Goal: Transaction & Acquisition: Purchase product/service

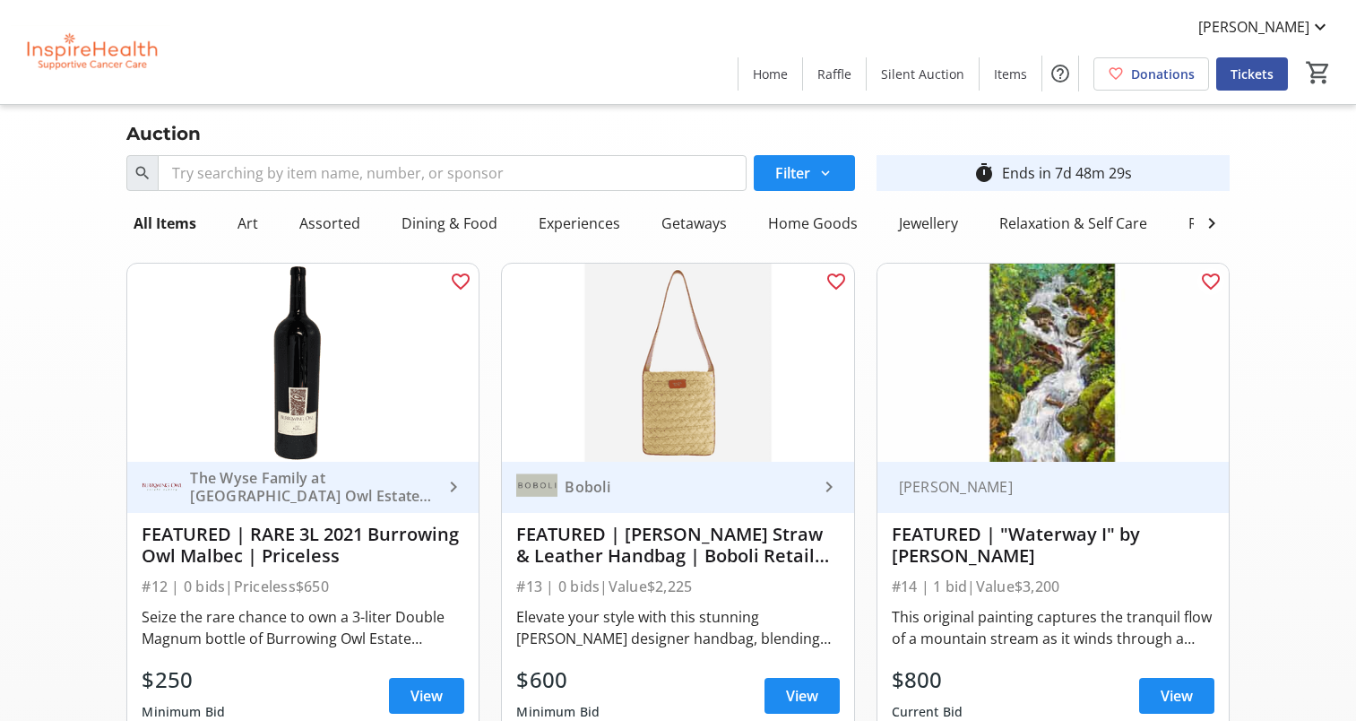
scroll to position [4123, 0]
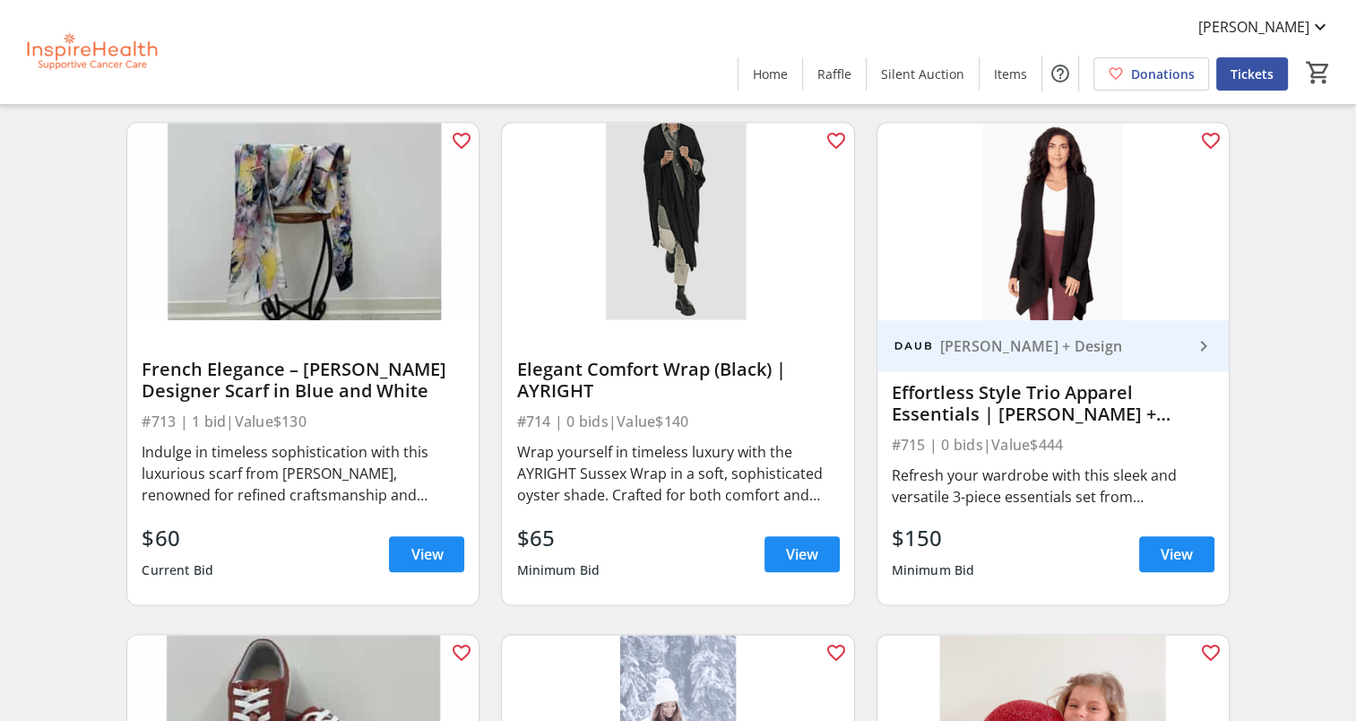
scroll to position [15519, 0]
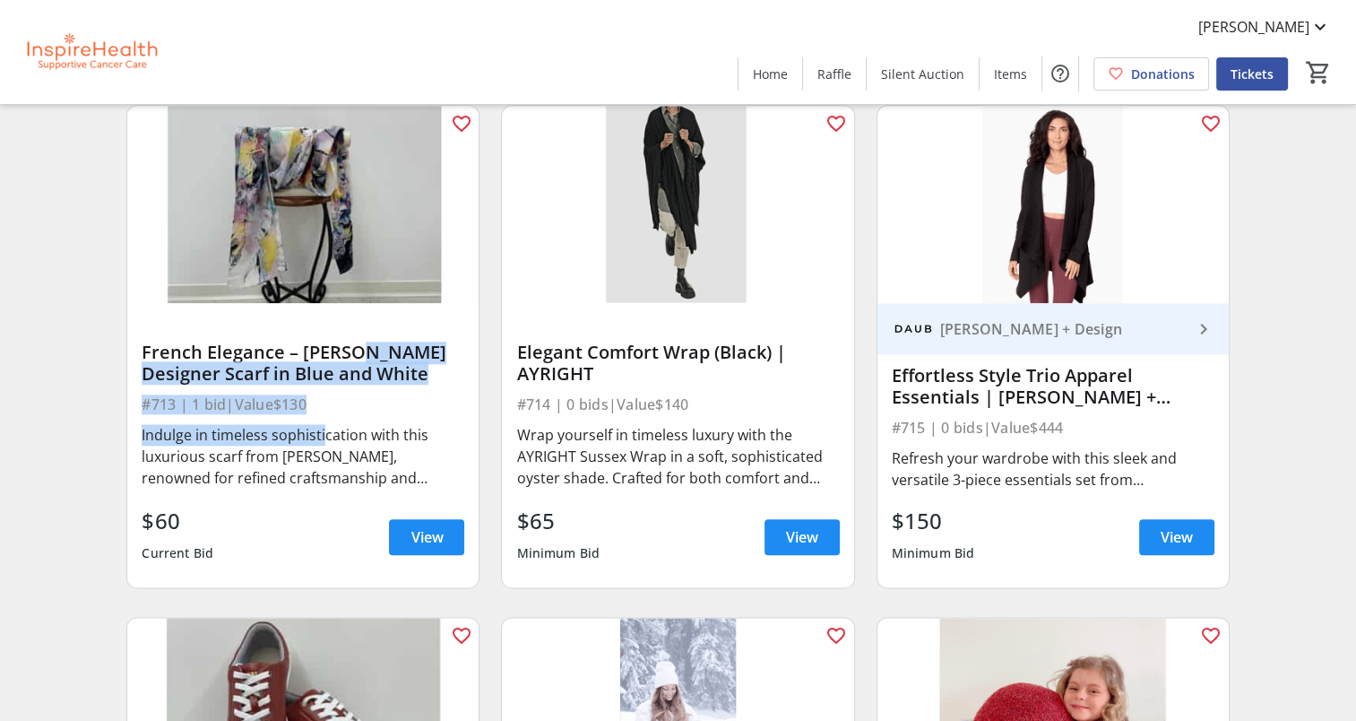
drag, startPoint x: 319, startPoint y: 445, endPoint x: 339, endPoint y: 368, distance: 79.6
click at [339, 368] on div "French Elegance – [PERSON_NAME] Designer Scarf in Blue and White #713 | 1 bid |…" at bounding box center [302, 445] width 351 height 284
click at [419, 540] on span "View" at bounding box center [427, 537] width 32 height 22
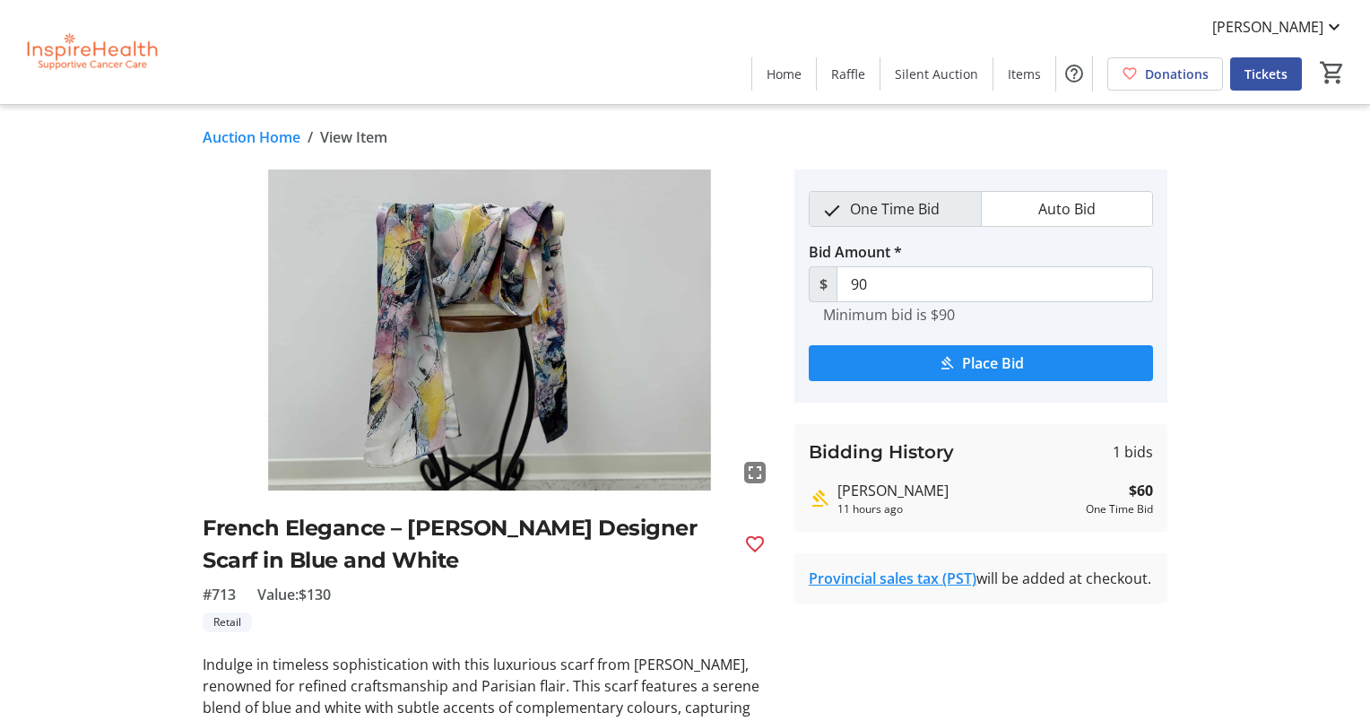
click at [419, 540] on div "Auction Home / View Item fullscreen French Elegance – [PERSON_NAME] Designer Sc…" at bounding box center [684, 467] width 1183 height 724
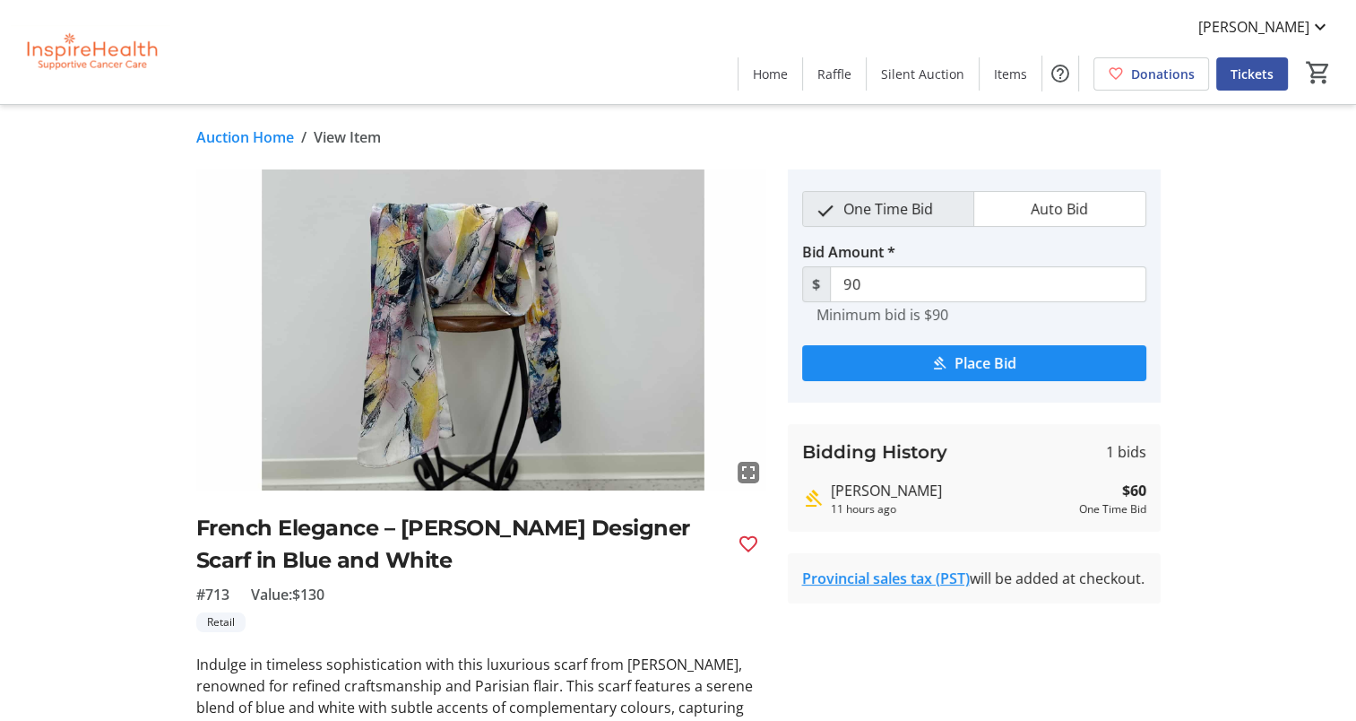
click at [246, 135] on link "Auction Home" at bounding box center [245, 137] width 98 height 22
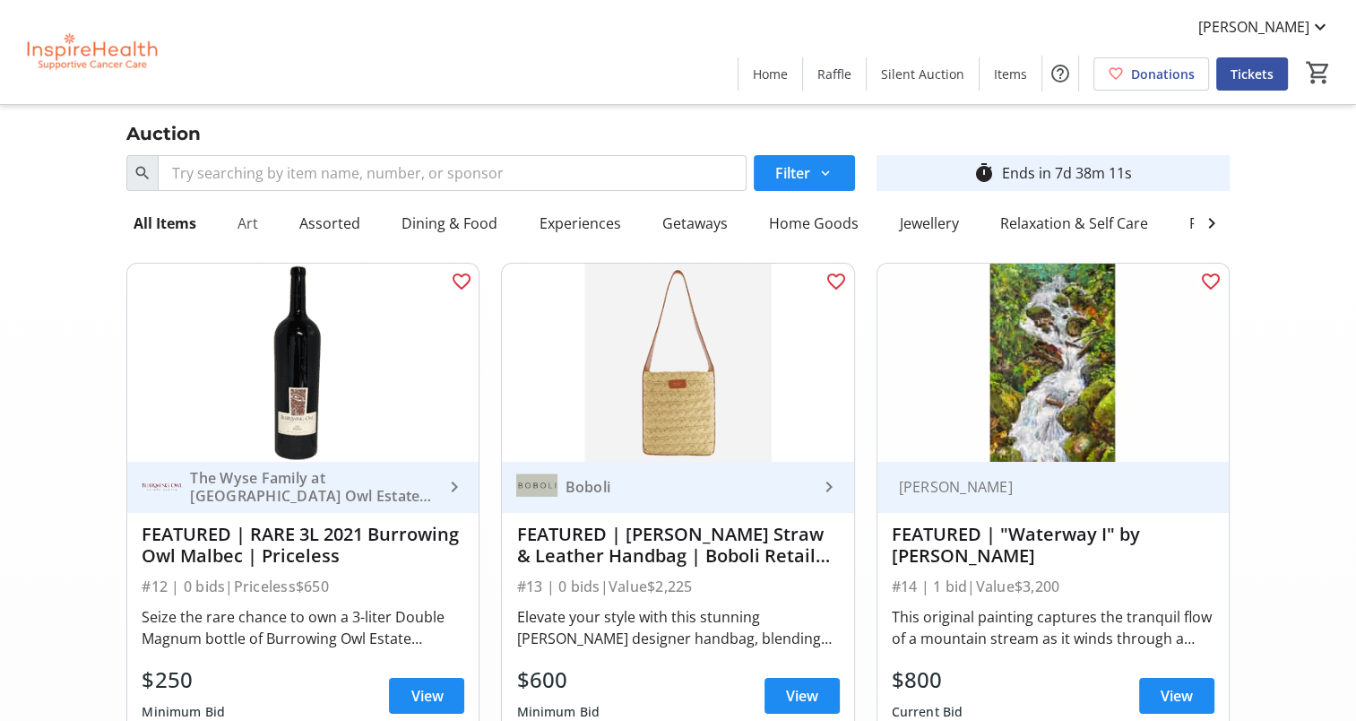
click at [248, 219] on div "Art" at bounding box center [247, 223] width 35 height 36
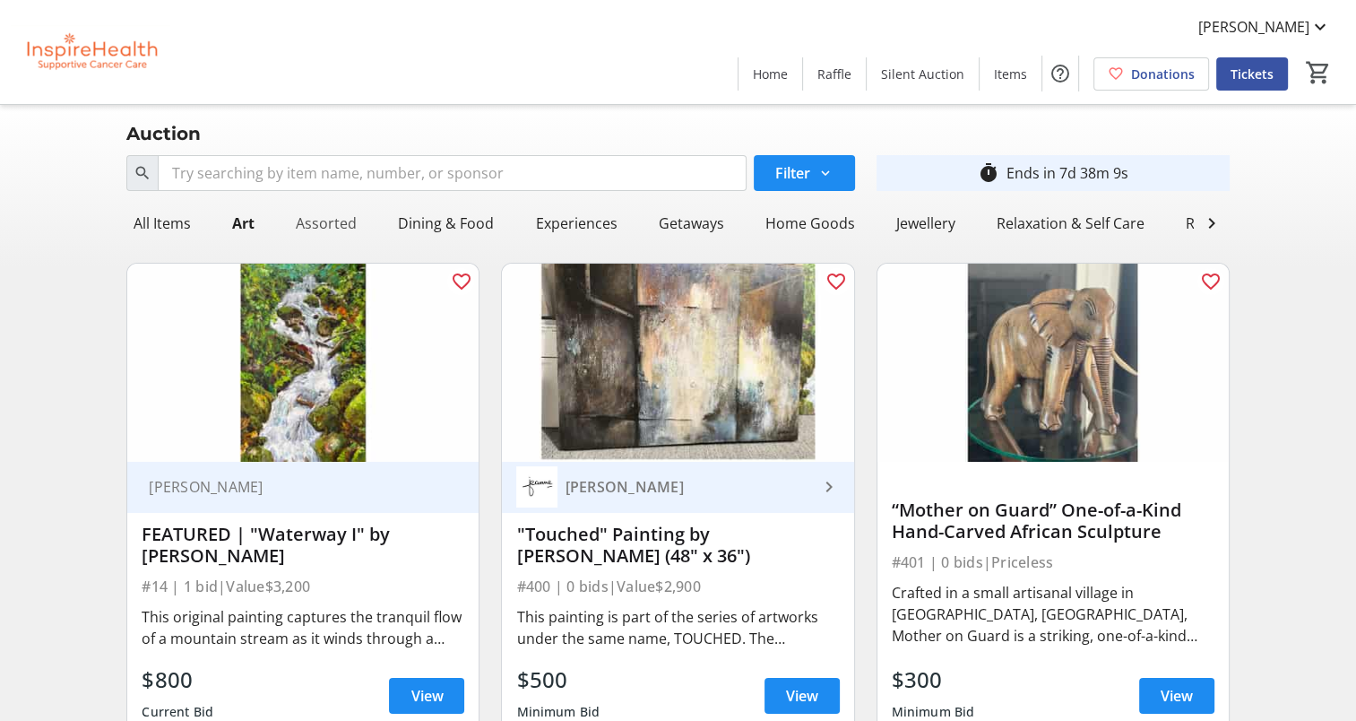
click at [330, 220] on div "Assorted" at bounding box center [326, 223] width 75 height 36
